Goal: Transaction & Acquisition: Purchase product/service

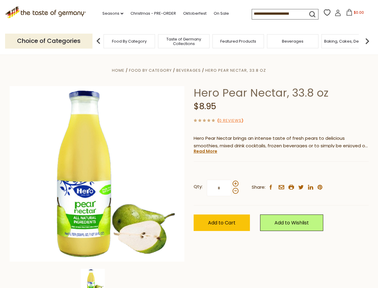
click at [189, 144] on div "Home Food By Category [GEOGRAPHIC_DATA] Hero Pear Nectar, 33.8 oz Hero Pear Nec…" at bounding box center [189, 182] width 368 height 231
click at [111, 13] on link "Seasons dropdown_arrow" at bounding box center [112, 13] width 21 height 7
click at [278, 14] on input at bounding box center [277, 13] width 51 height 8
click at [354, 14] on span "$0.00" at bounding box center [359, 12] width 10 height 5
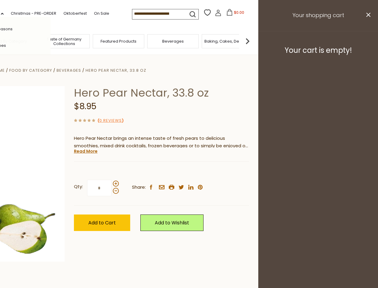
click at [51, 41] on div "All Seasons Recipes Game Day [DATE] [DATE] [DATE][PERSON_NAME] [DATE] Springfes…" at bounding box center [17, 144] width 68 height 254
click at [254, 41] on img at bounding box center [248, 41] width 12 height 12
click at [189, 171] on div "Qty: * Share: facebook email printer twitter linkedin pinterest" at bounding box center [161, 187] width 175 height 35
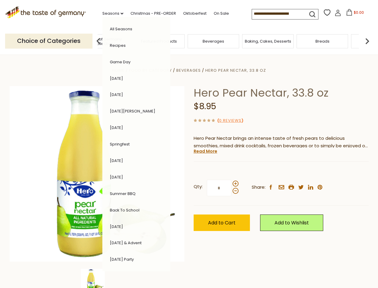
click at [97, 278] on img at bounding box center [93, 280] width 24 height 24
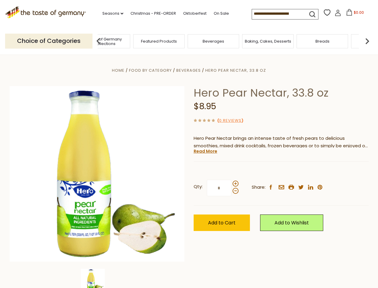
click at [97, 278] on img at bounding box center [93, 280] width 24 height 24
click at [205, 151] on link "Read More" at bounding box center [206, 151] width 24 height 6
